Goal: Task Accomplishment & Management: Manage account settings

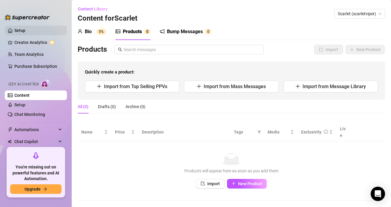
click at [21, 33] on link "Setup" at bounding box center [19, 30] width 11 height 5
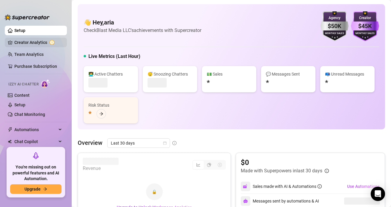
click at [22, 42] on link "Creator Analytics" at bounding box center [38, 43] width 48 height 10
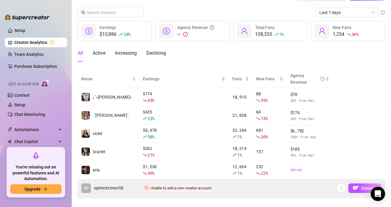
scroll to position [23, 0]
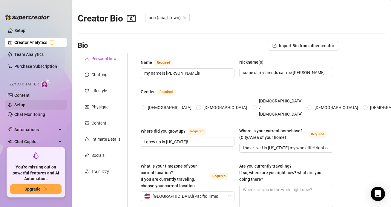
radio input "true"
type input "[DATE]"
click at [30, 97] on link "Content" at bounding box center [21, 95] width 15 height 5
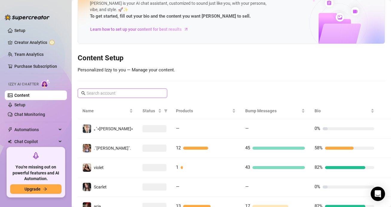
scroll to position [49, 0]
